Goal: Entertainment & Leisure: Consume media (video, audio)

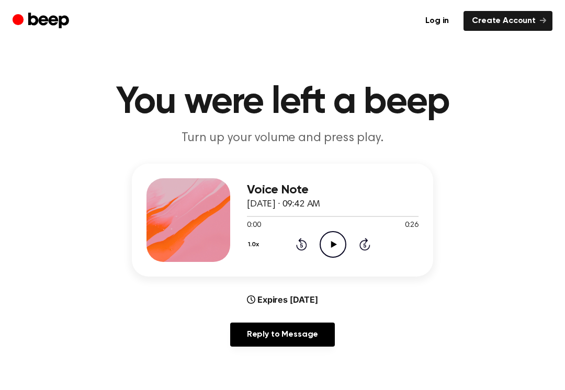
click at [333, 243] on icon at bounding box center [334, 244] width 6 height 7
click at [292, 247] on div "1.0x Rewind 5 seconds Pause Audio Skip 5 seconds" at bounding box center [333, 244] width 172 height 27
click at [292, 246] on div "1.0x Rewind 5 seconds Pause Audio Skip 5 seconds" at bounding box center [333, 244] width 172 height 27
click at [306, 247] on icon at bounding box center [301, 244] width 11 height 13
click at [300, 246] on icon "Rewind 5 seconds" at bounding box center [302, 244] width 12 height 14
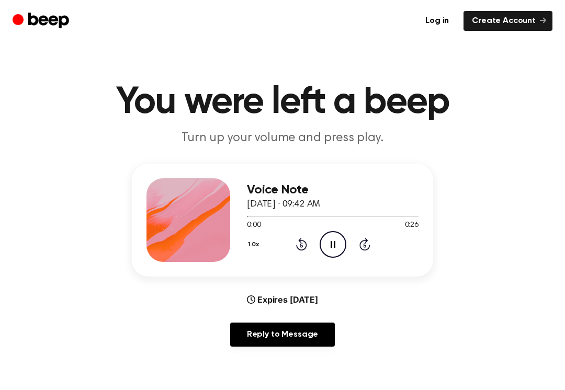
click at [299, 248] on icon "Rewind 5 seconds" at bounding box center [302, 244] width 12 height 14
click at [290, 240] on div "1.0x Rewind 5 seconds Pause Audio Skip 5 seconds" at bounding box center [333, 244] width 172 height 27
click at [285, 240] on div "1.0x Rewind 5 seconds Pause Audio Skip 5 seconds" at bounding box center [333, 244] width 172 height 27
click at [293, 241] on div "1.0x Rewind 5 seconds Pause Audio Skip 5 seconds" at bounding box center [333, 244] width 172 height 27
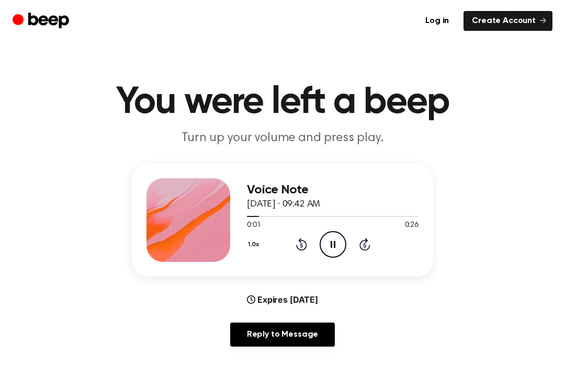
click at [290, 253] on div "1.0x Rewind 5 seconds Pause Audio Skip 5 seconds" at bounding box center [333, 244] width 172 height 27
click at [296, 239] on icon "Rewind 5 seconds" at bounding box center [302, 244] width 12 height 14
click at [297, 240] on icon "Rewind 5 seconds" at bounding box center [302, 244] width 12 height 14
click at [304, 244] on icon "Rewind 5 seconds" at bounding box center [302, 244] width 12 height 14
click at [306, 243] on icon at bounding box center [301, 244] width 11 height 13
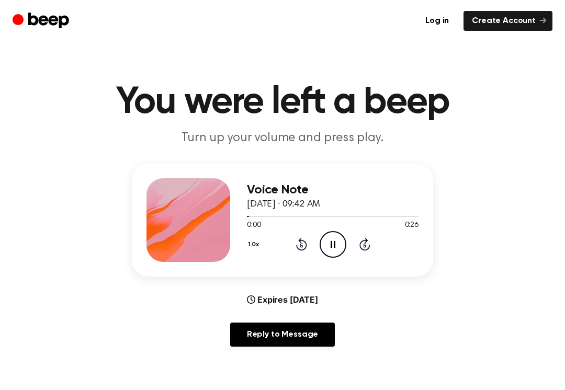
click at [305, 246] on icon at bounding box center [301, 244] width 11 height 13
click at [334, 248] on icon "Play Audio" at bounding box center [333, 244] width 27 height 27
click at [333, 239] on icon "Play Audio" at bounding box center [333, 244] width 27 height 27
click at [331, 238] on icon "Pause Audio" at bounding box center [333, 244] width 27 height 27
click at [333, 241] on icon "Play Audio" at bounding box center [333, 244] width 27 height 27
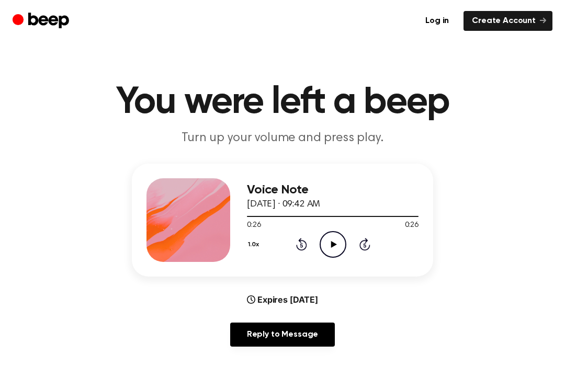
click at [341, 237] on icon "Play Audio" at bounding box center [333, 244] width 27 height 27
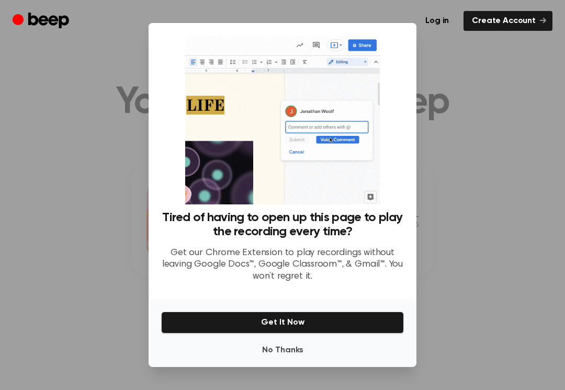
click at [501, 105] on div at bounding box center [282, 195] width 565 height 390
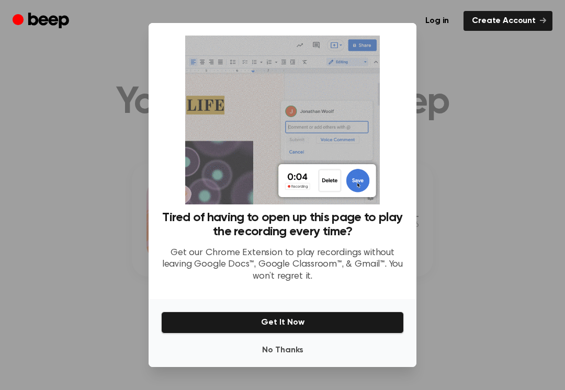
click at [493, 126] on div at bounding box center [282, 195] width 565 height 390
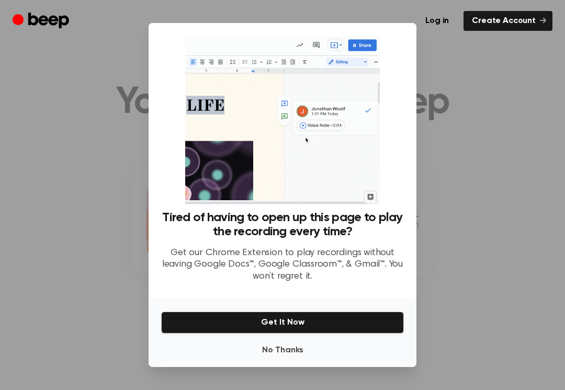
click at [493, 125] on div at bounding box center [282, 195] width 565 height 390
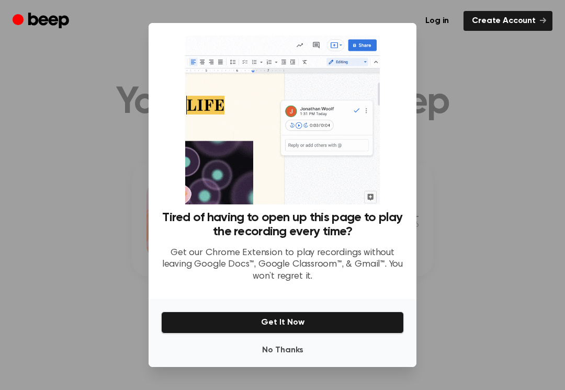
click at [497, 122] on div at bounding box center [282, 195] width 565 height 390
click at [497, 132] on div at bounding box center [282, 195] width 565 height 390
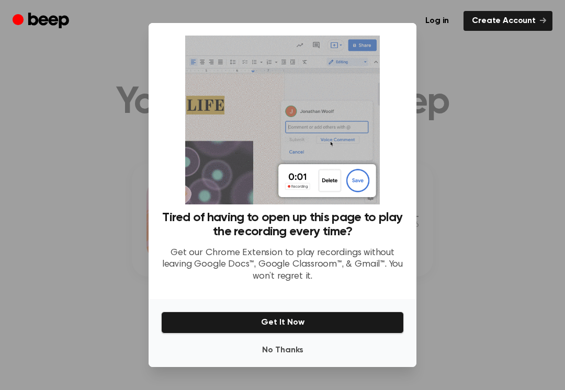
click at [497, 132] on div at bounding box center [282, 195] width 565 height 390
click at [494, 127] on div at bounding box center [282, 195] width 565 height 390
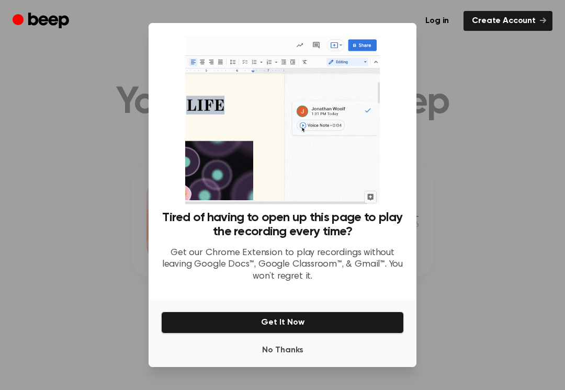
click at [494, 127] on div at bounding box center [282, 195] width 565 height 390
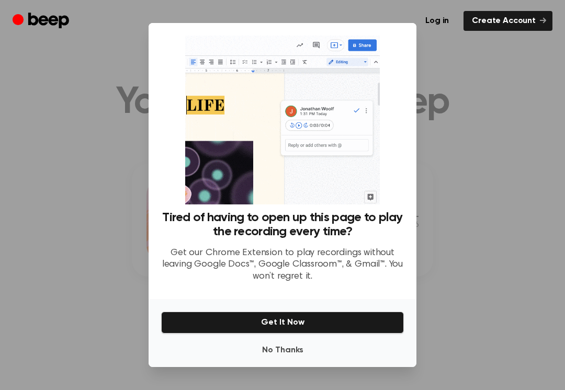
click at [496, 136] on div at bounding box center [282, 195] width 565 height 390
click at [489, 129] on div at bounding box center [282, 195] width 565 height 390
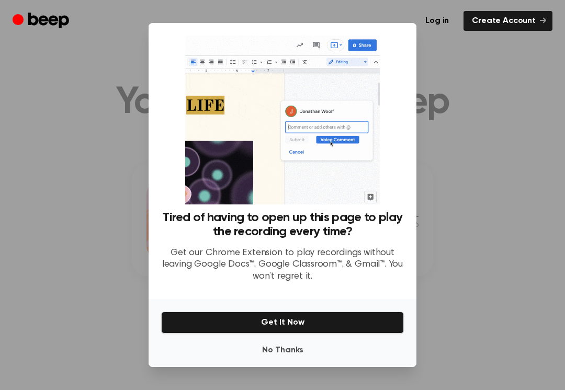
click at [489, 128] on div at bounding box center [282, 195] width 565 height 390
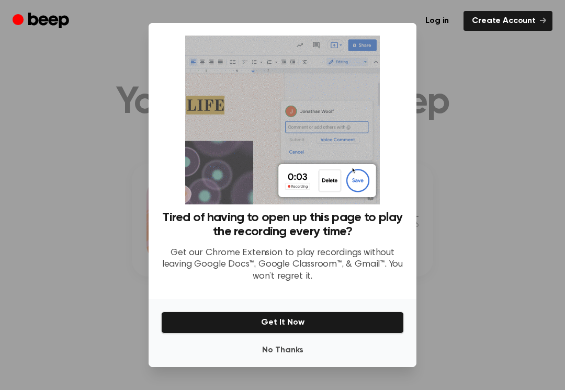
click at [486, 120] on div at bounding box center [282, 195] width 565 height 390
click at [488, 126] on div at bounding box center [282, 195] width 565 height 390
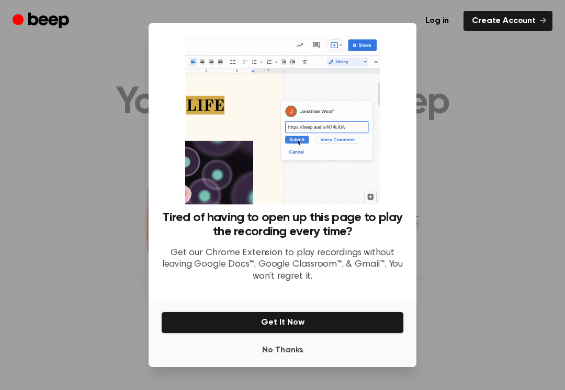
click at [319, 354] on button "No Thanks" at bounding box center [282, 350] width 243 height 21
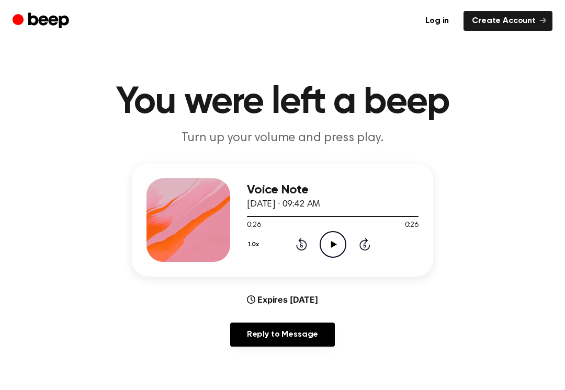
click at [336, 227] on div "0:26 0:26" at bounding box center [333, 225] width 172 height 11
click at [336, 226] on div "0:26 0:26" at bounding box center [333, 225] width 172 height 11
click at [337, 245] on icon "Play Audio" at bounding box center [333, 244] width 27 height 27
